Goal: Navigation & Orientation: Find specific page/section

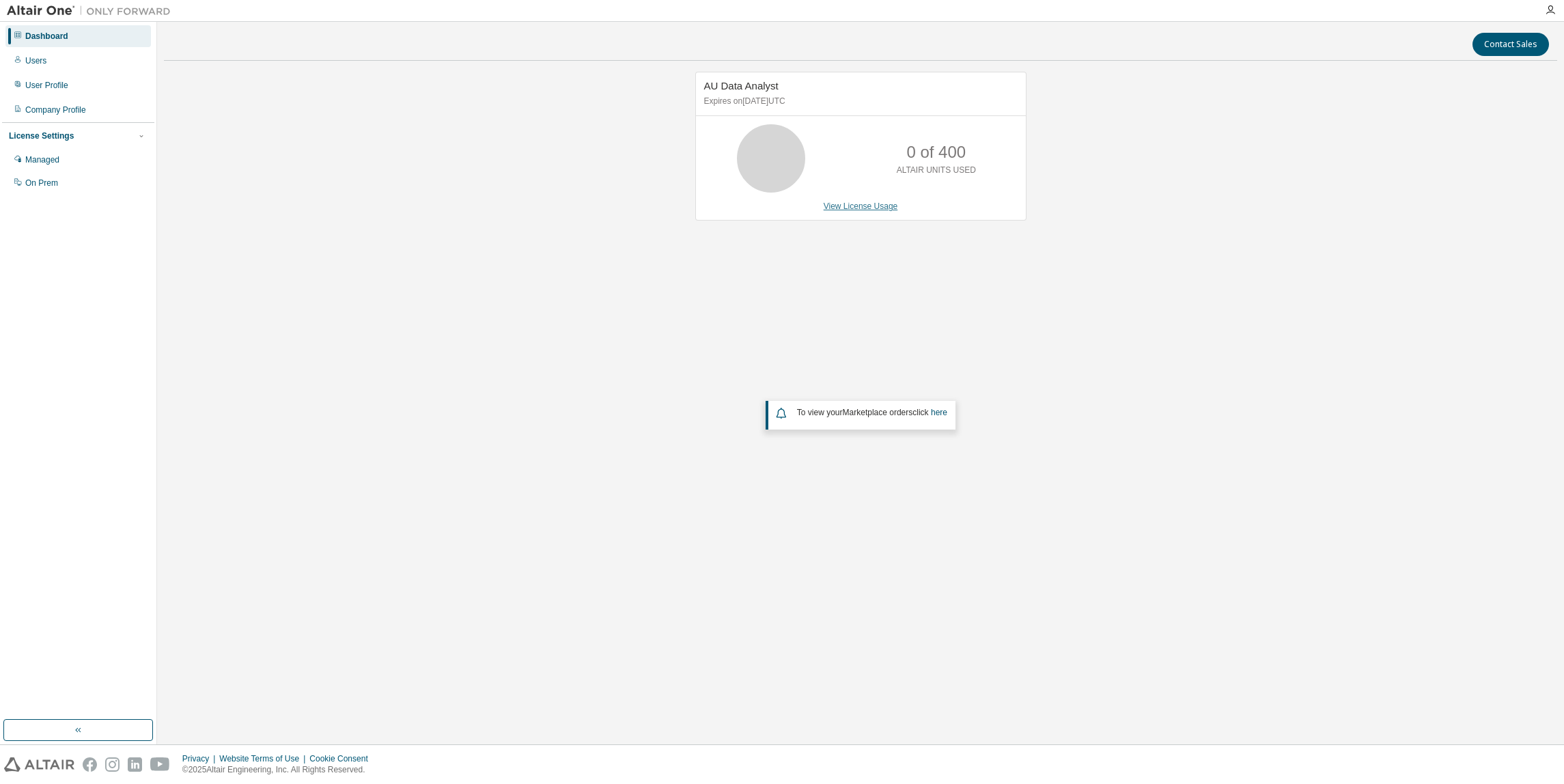
click at [868, 208] on link "View License Usage" at bounding box center [860, 206] width 74 height 10
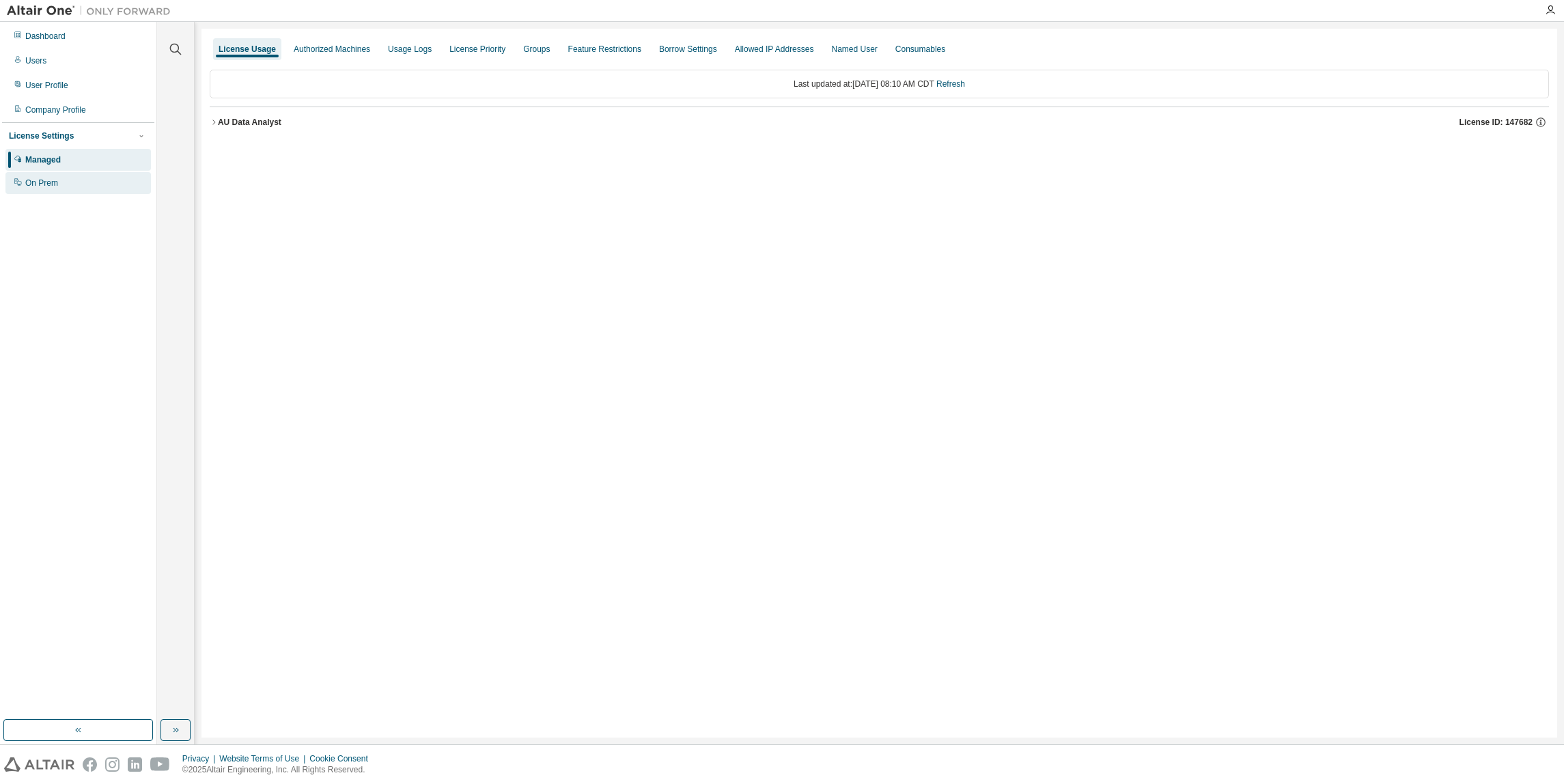
click at [50, 180] on div "On Prem" at bounding box center [41, 183] width 33 height 11
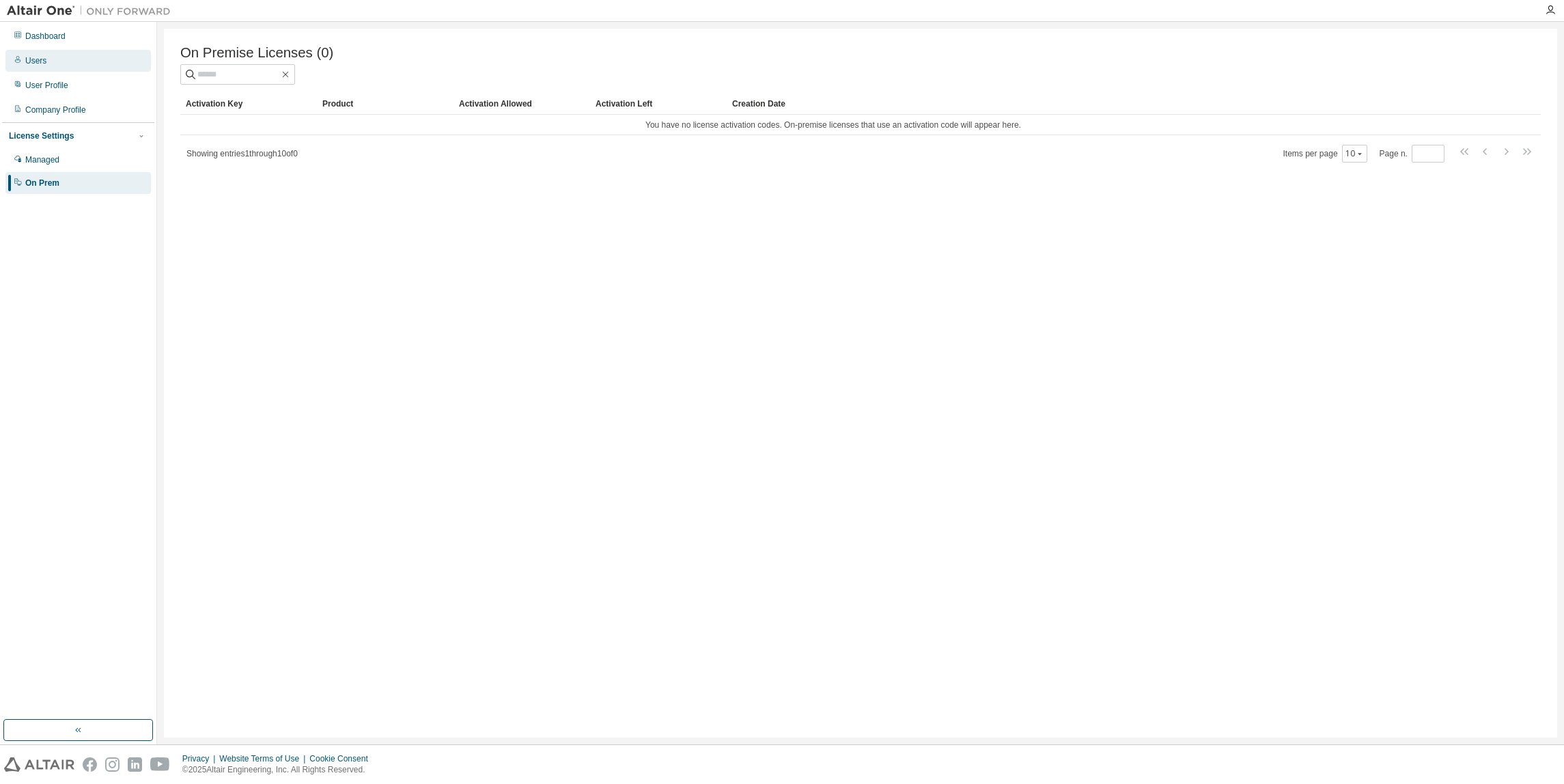
click at [47, 61] on div "Users" at bounding box center [78, 61] width 146 height 22
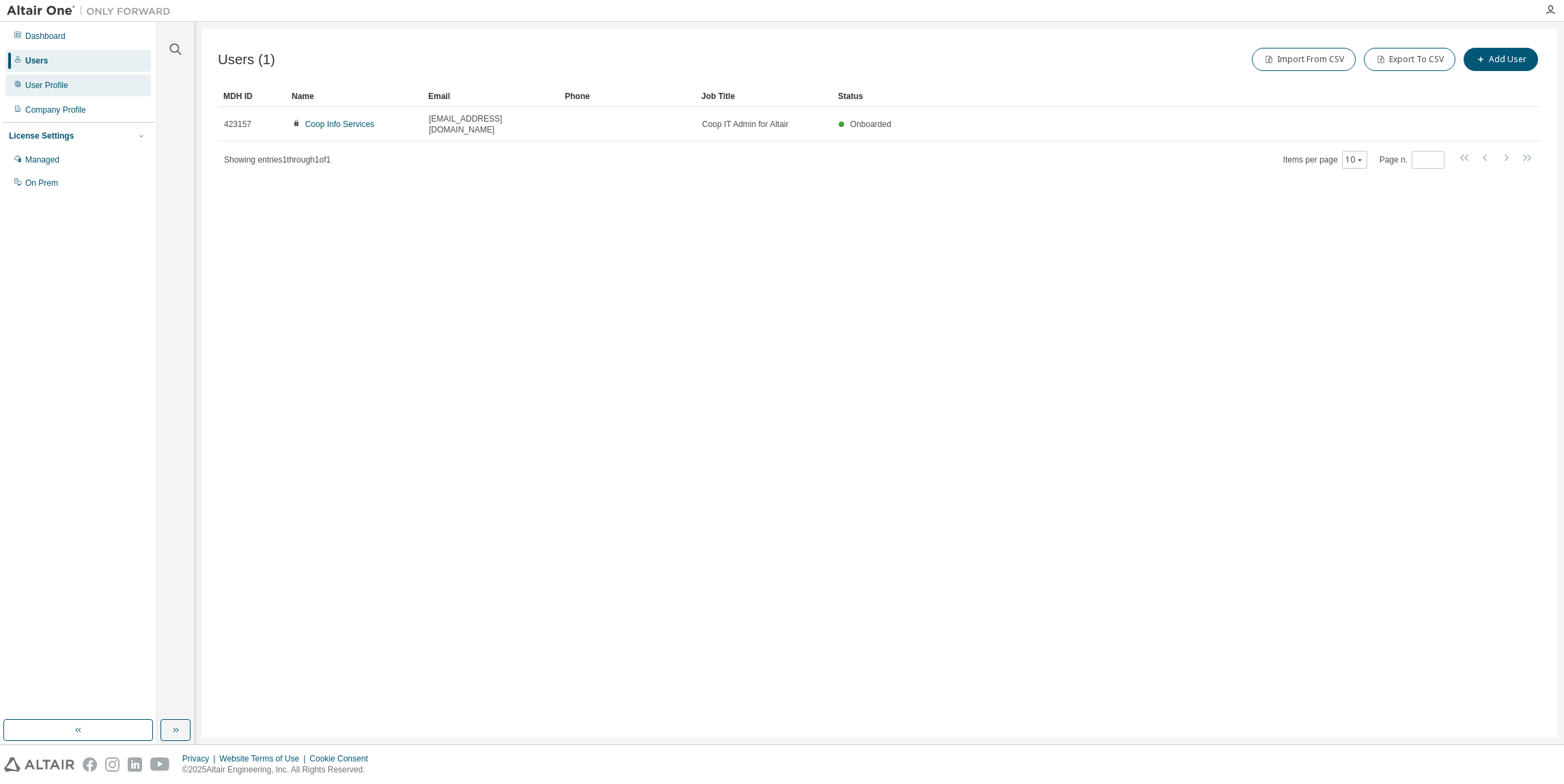
click at [50, 86] on div "User Profile" at bounding box center [46, 85] width 43 height 11
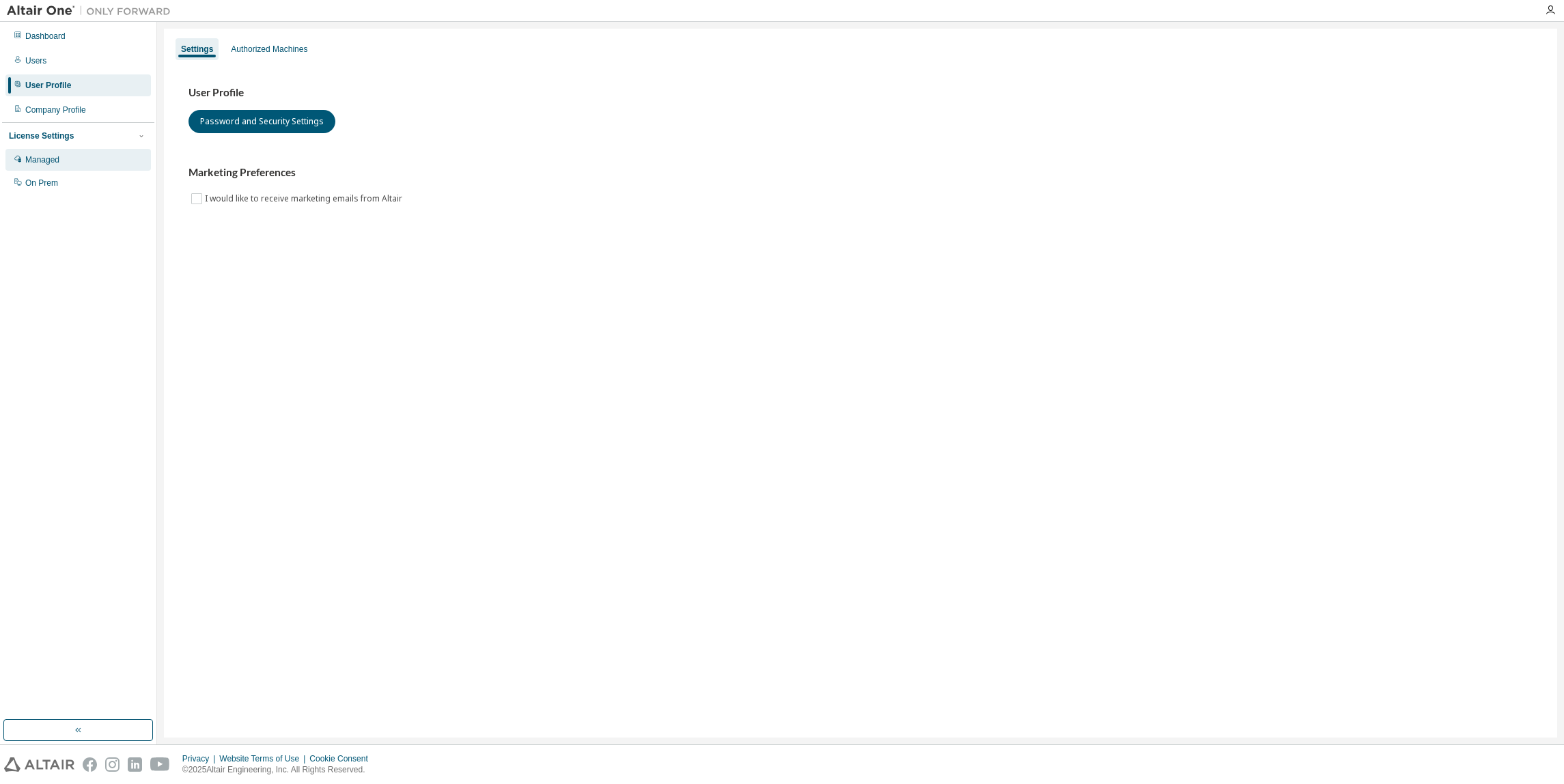
click at [40, 158] on div "Managed" at bounding box center [42, 160] width 34 height 11
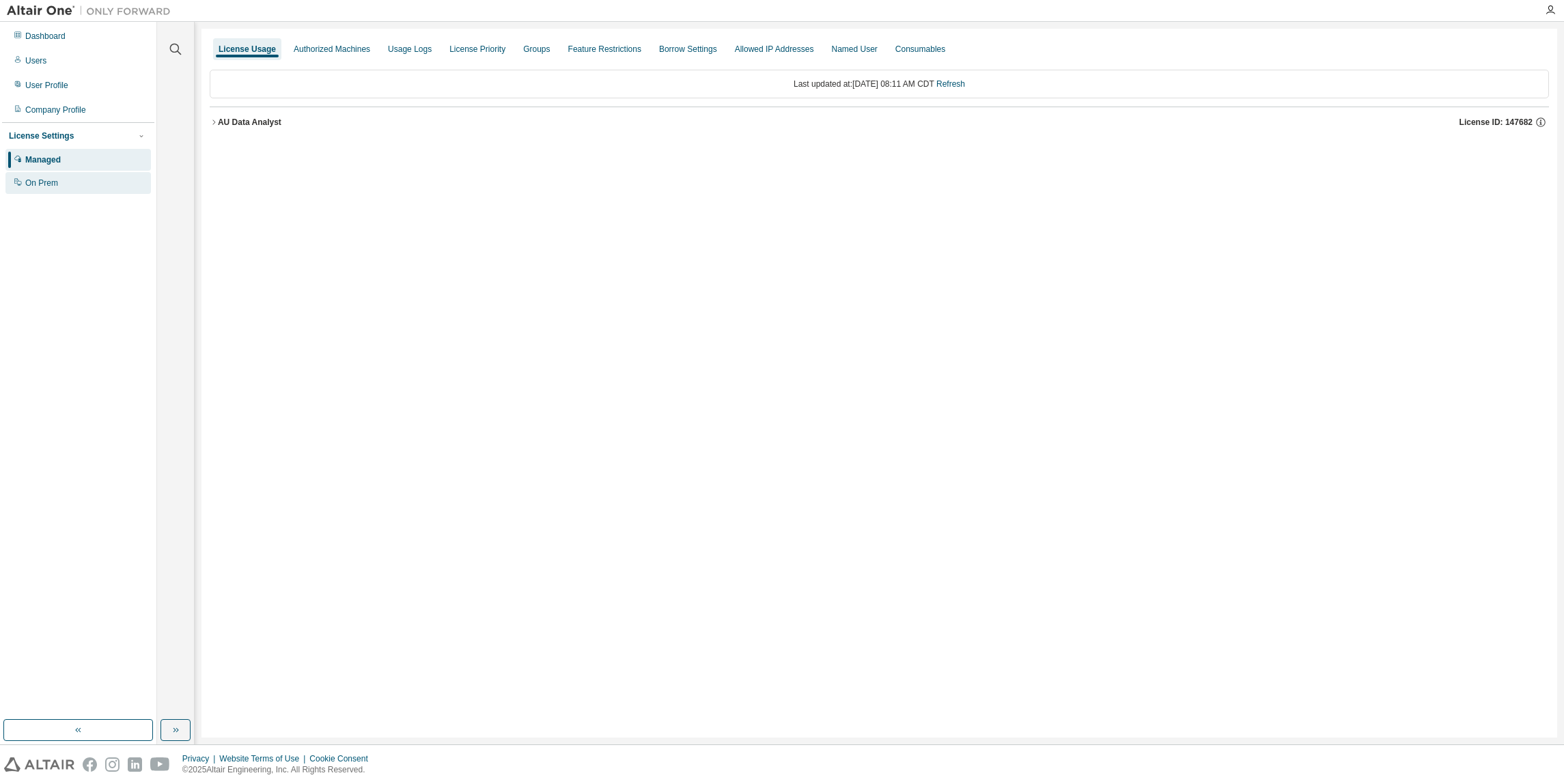
click at [29, 186] on div "On Prem" at bounding box center [41, 183] width 33 height 11
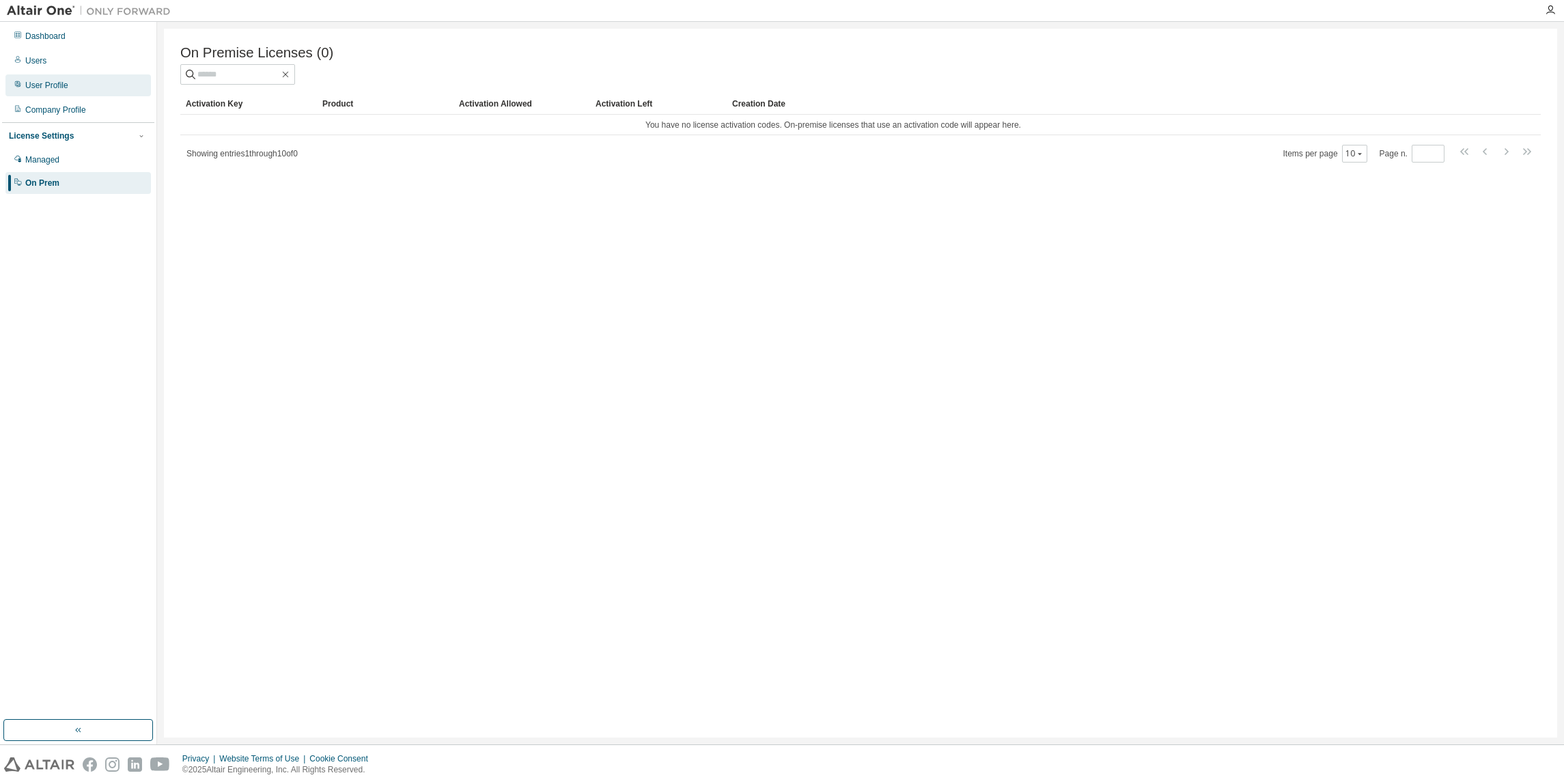
click at [51, 88] on div "User Profile" at bounding box center [46, 85] width 43 height 11
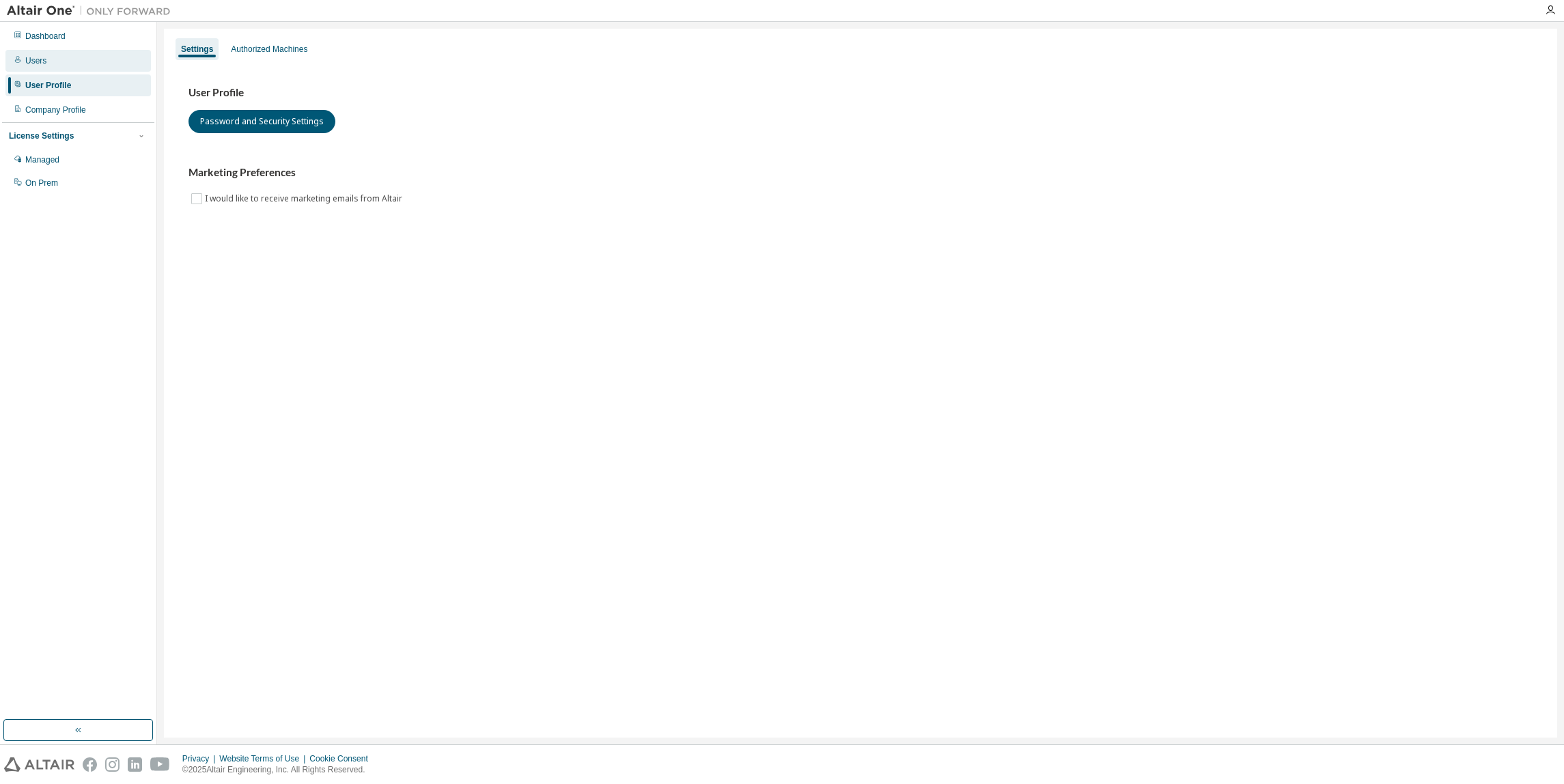
click at [38, 55] on div "Users" at bounding box center [35, 60] width 21 height 11
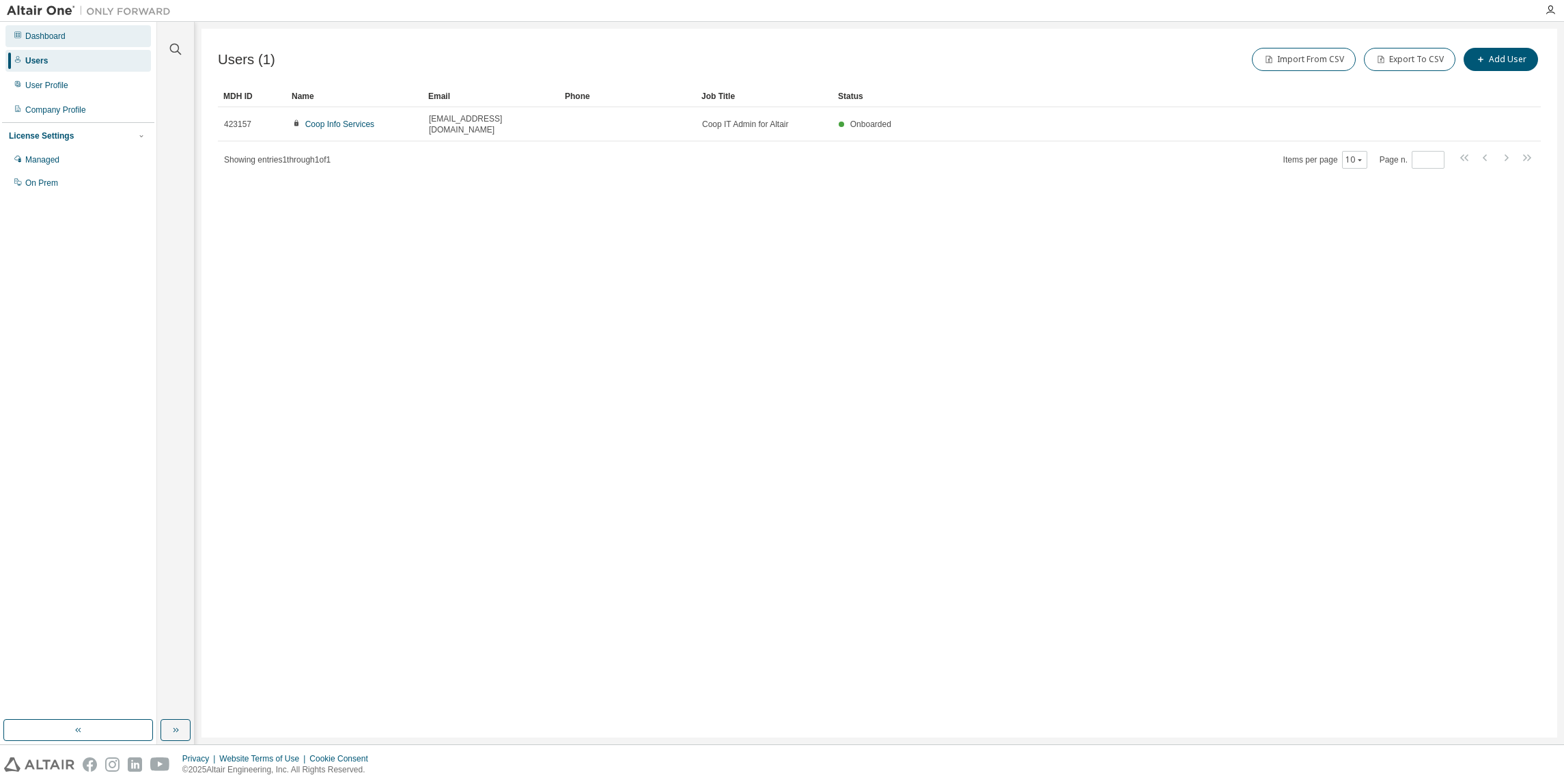
click at [53, 36] on div "Dashboard" at bounding box center [45, 36] width 40 height 11
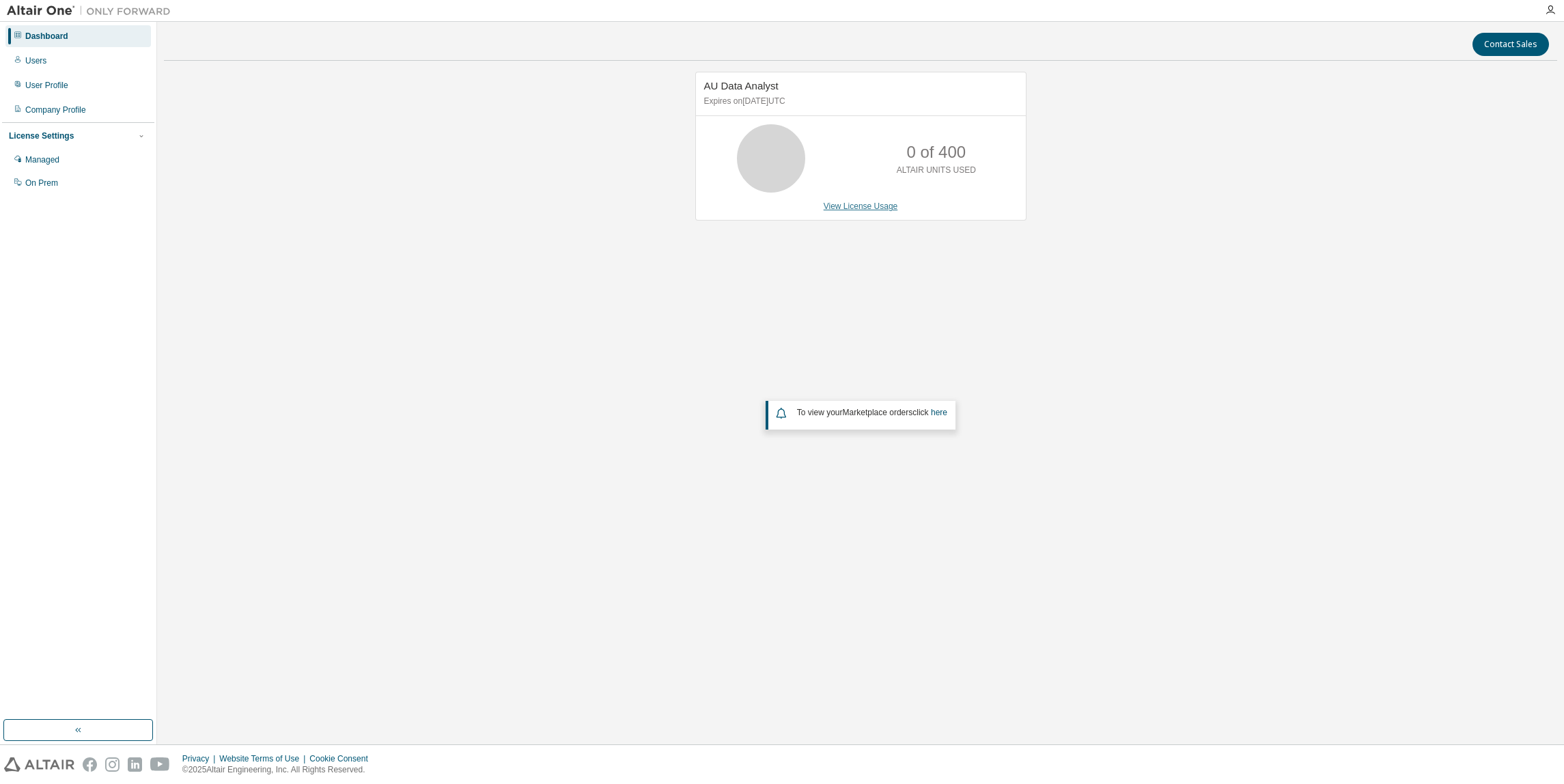
click at [852, 210] on link "View License Usage" at bounding box center [860, 206] width 74 height 10
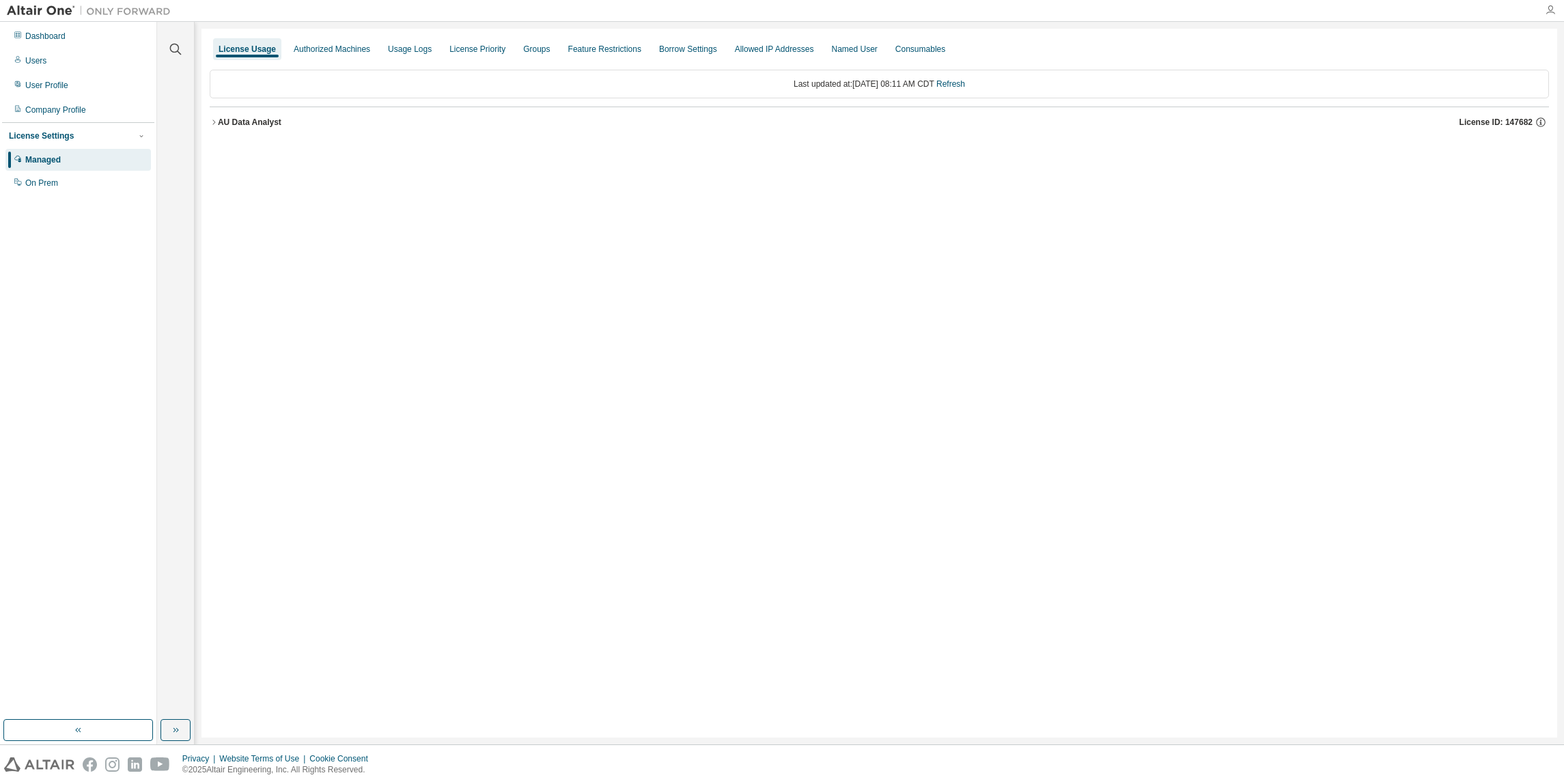
click at [1549, 10] on icon "button" at bounding box center [1550, 10] width 11 height 11
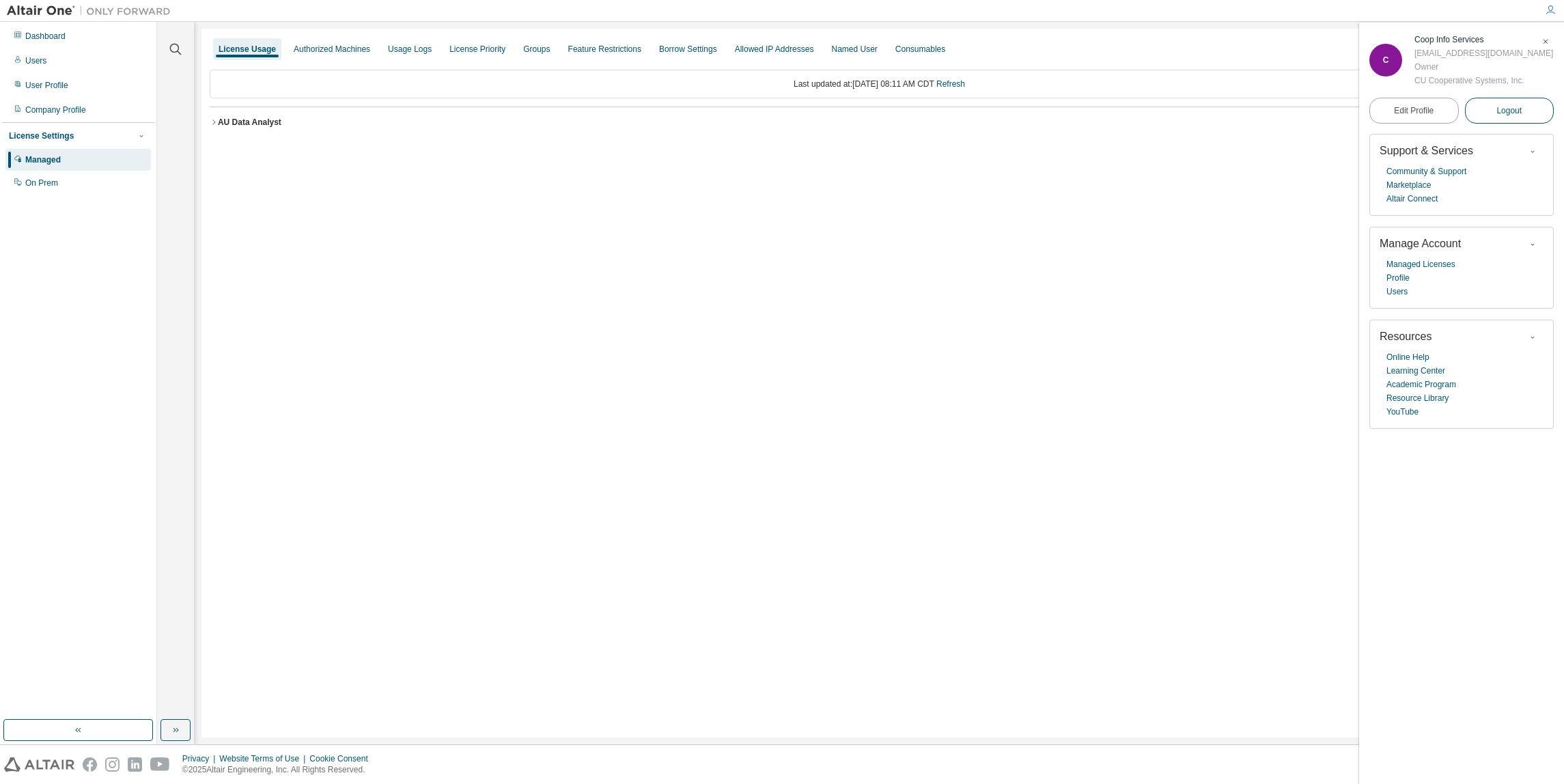
click at [1510, 110] on span "Logout" at bounding box center [1509, 110] width 25 height 14
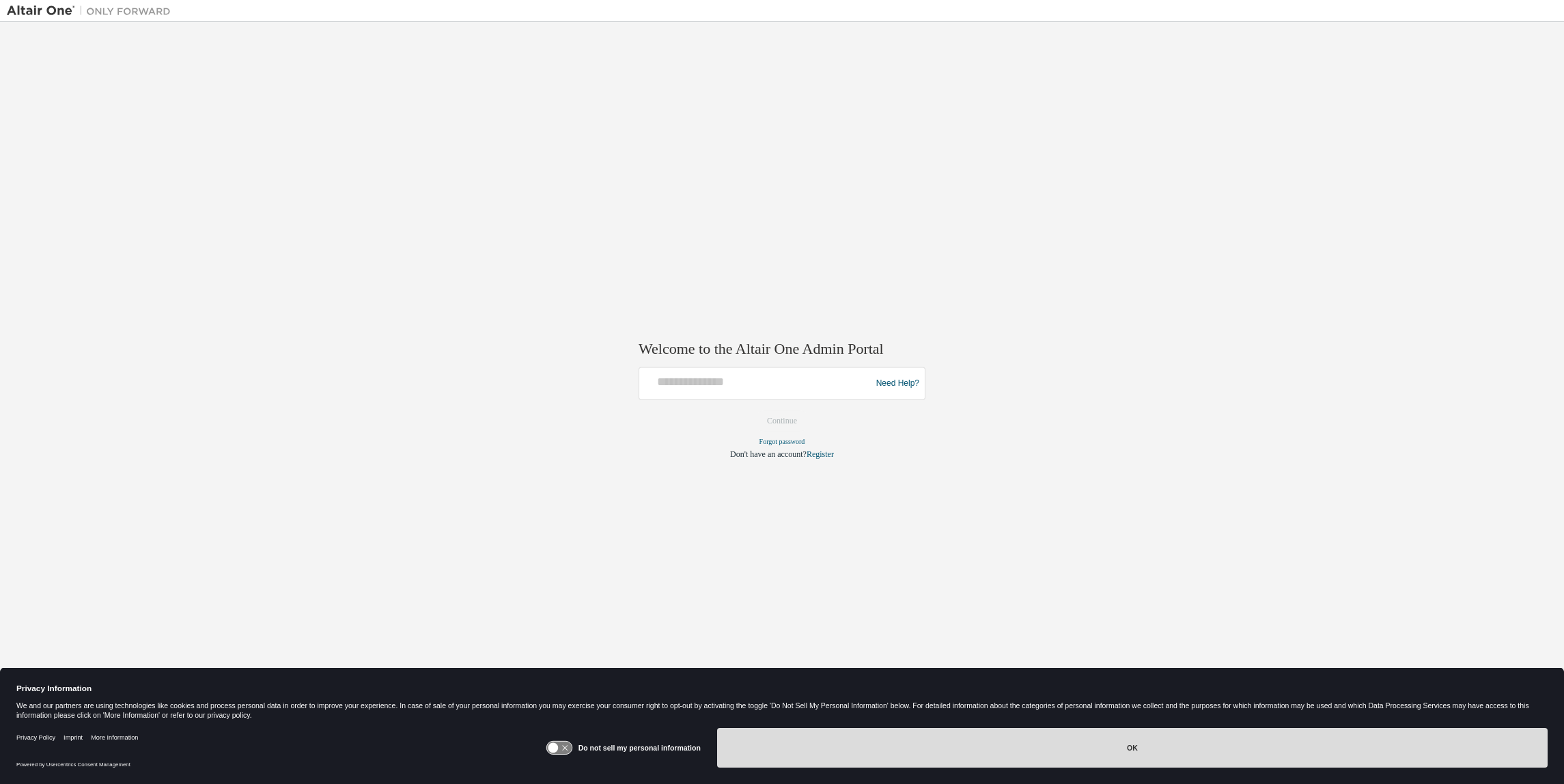
click at [1121, 745] on button "OK" at bounding box center [1133, 748] width 831 height 40
